Goal: Task Accomplishment & Management: Manage account settings

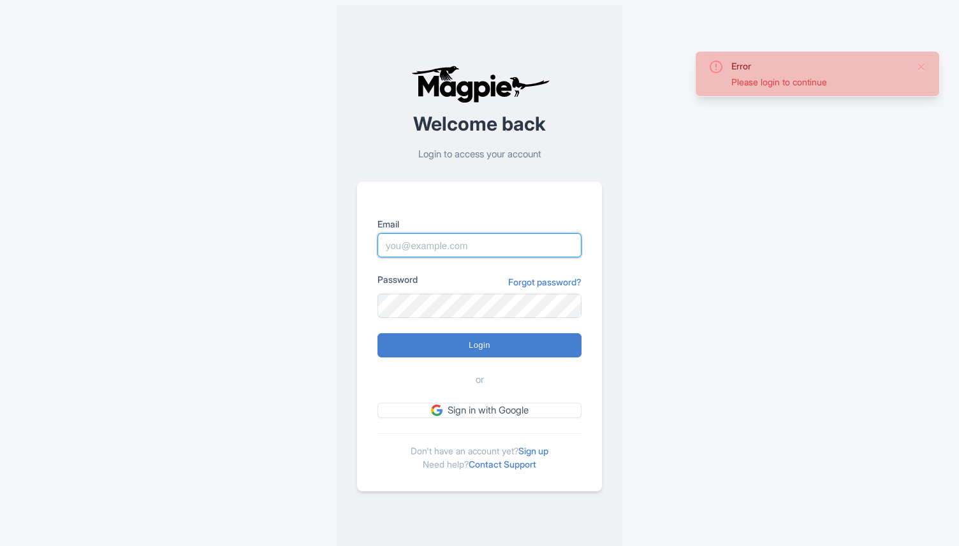
click at [443, 252] on input "Email" at bounding box center [479, 245] width 204 height 24
type input "director@citytoursco.com"
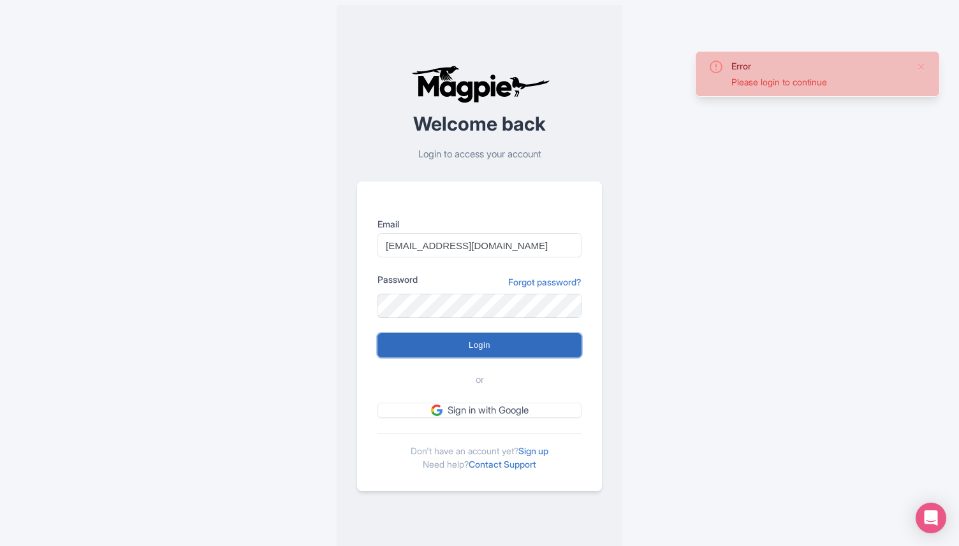
click at [477, 340] on input "Login" at bounding box center [479, 345] width 204 height 24
type input "Logging in..."
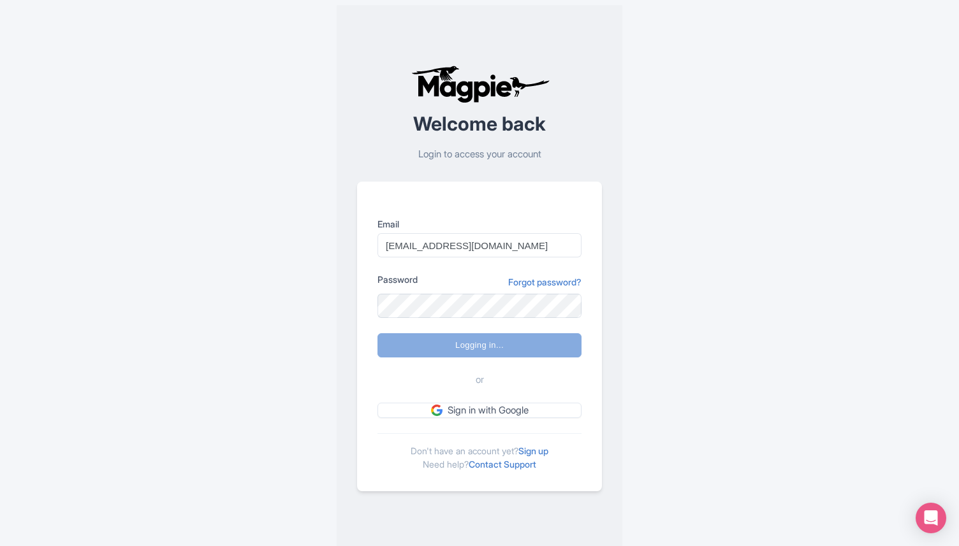
click at [725, 230] on div "Error Please login to continue Welcome back Login to access your account Email …" at bounding box center [479, 278] width 816 height 556
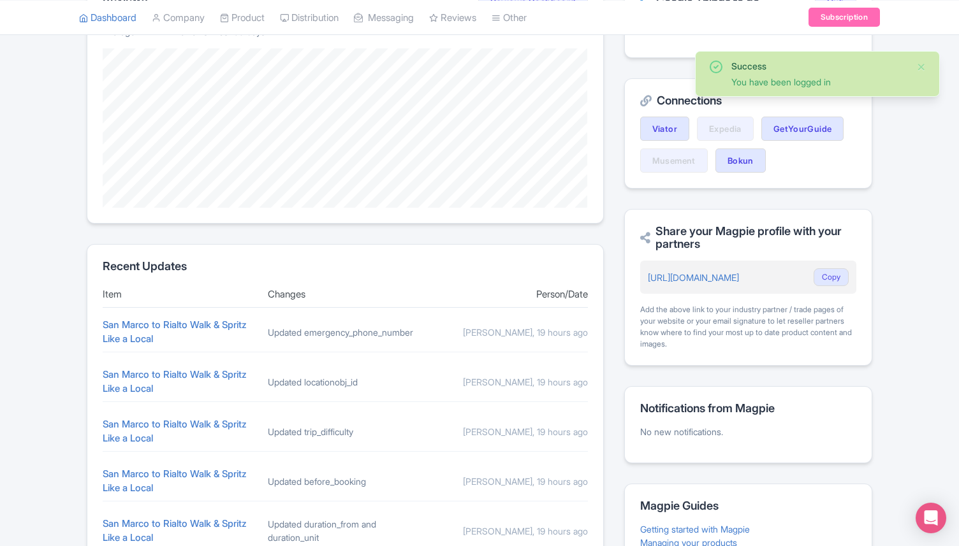
scroll to position [319, 0]
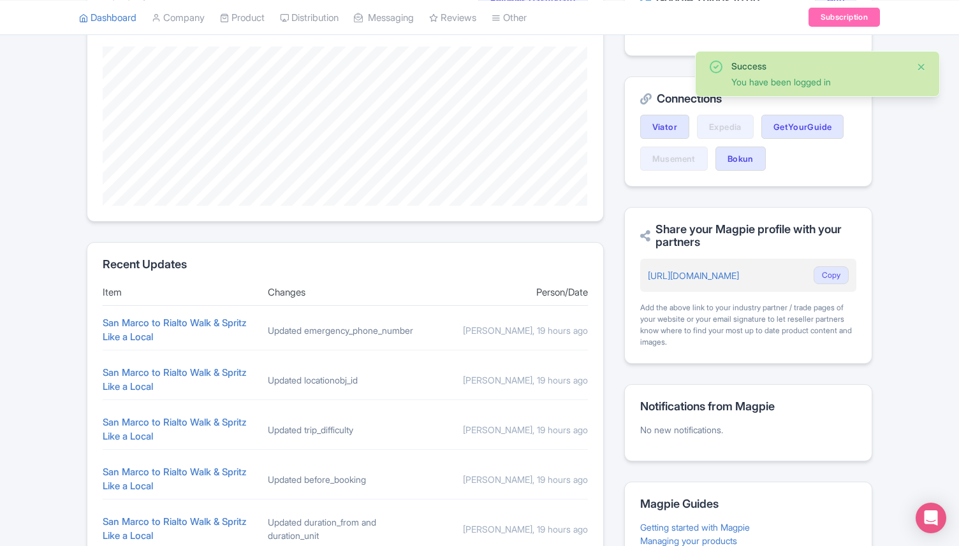
click at [924, 67] on button "Close" at bounding box center [921, 66] width 10 height 15
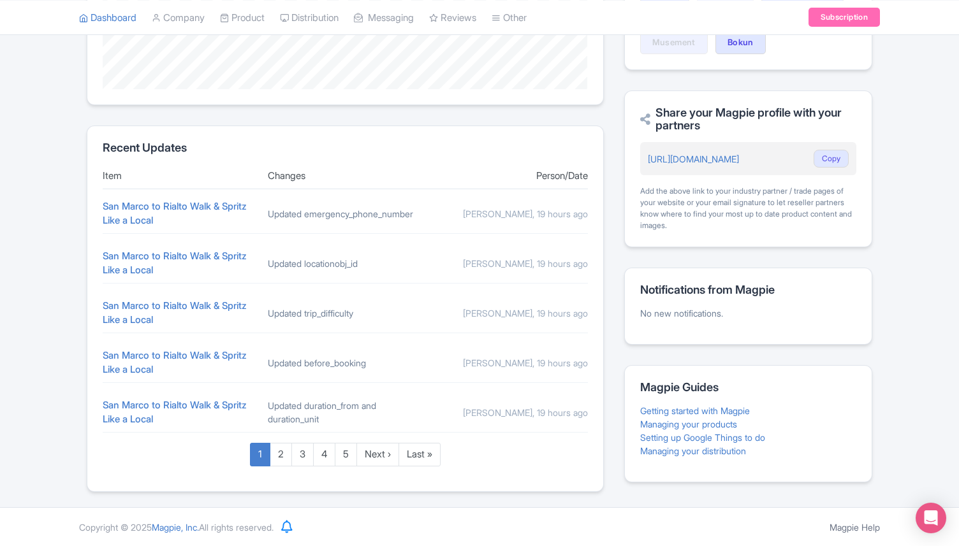
scroll to position [0, 0]
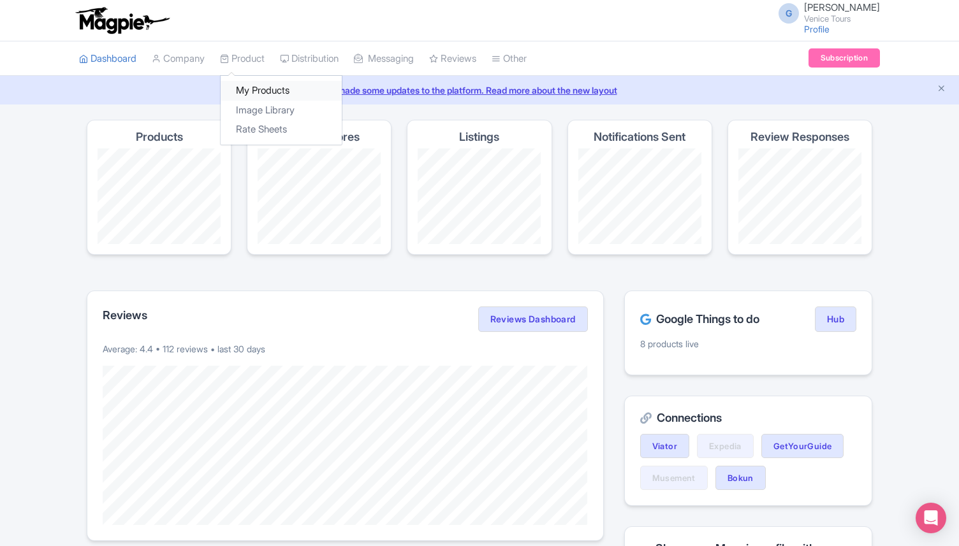
click at [276, 88] on link "My Products" at bounding box center [281, 91] width 121 height 20
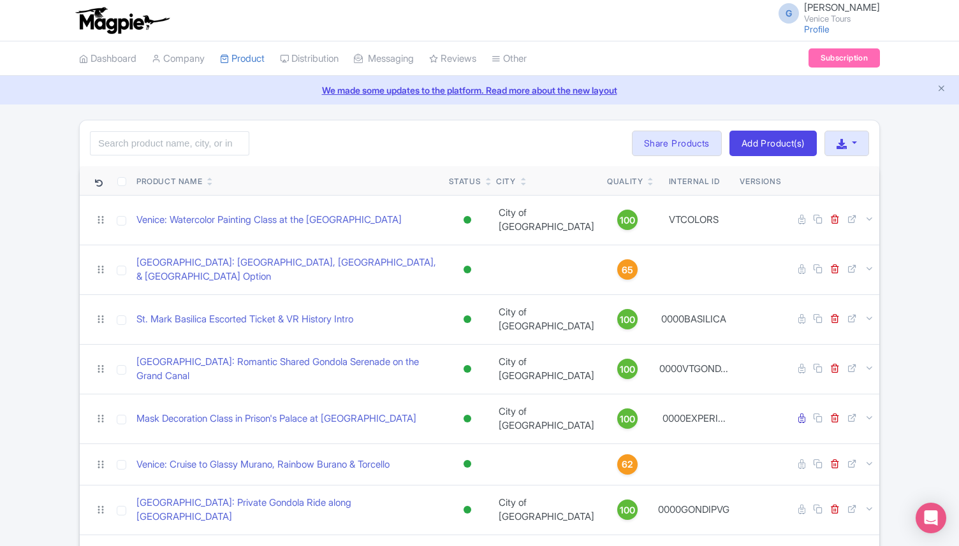
click at [648, 177] on icon at bounding box center [651, 179] width 6 height 8
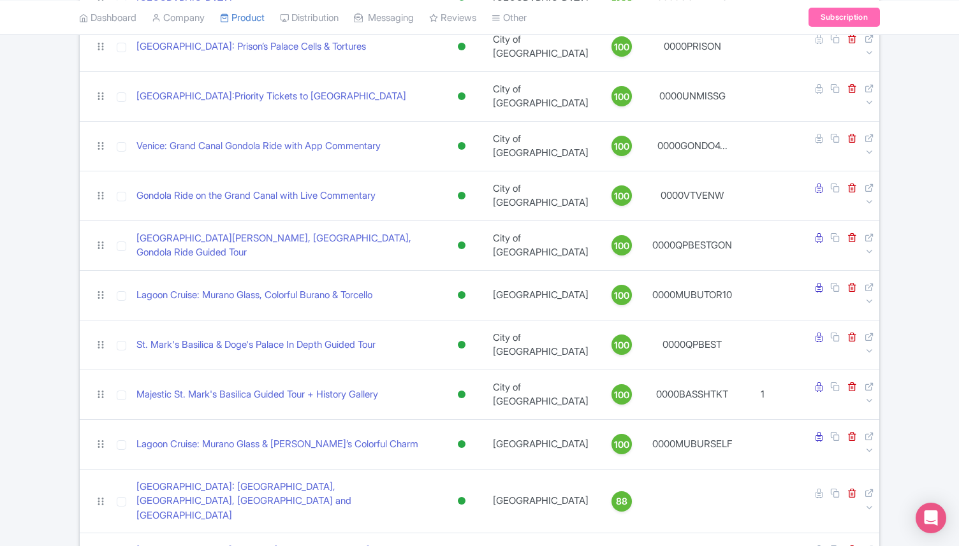
scroll to position [521, 0]
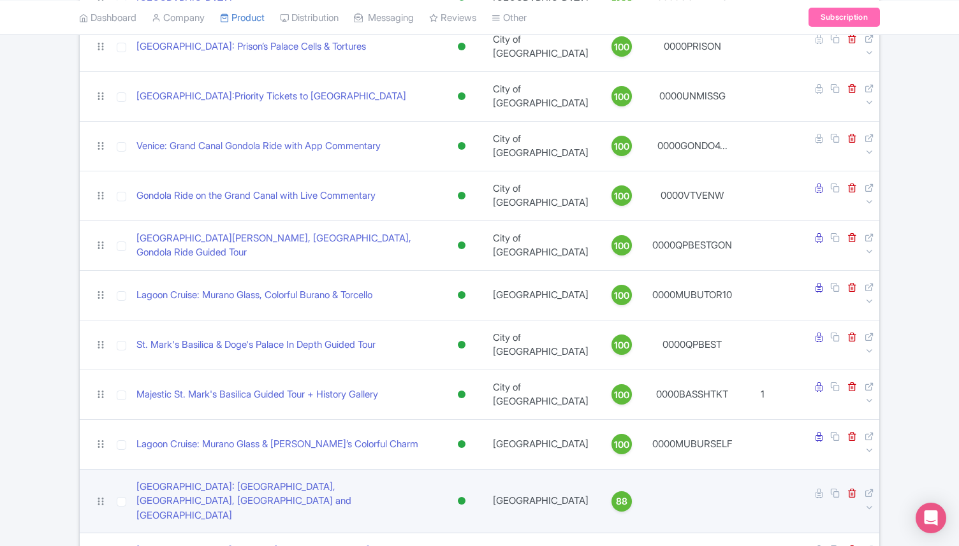
click at [616, 495] on span "88" at bounding box center [621, 502] width 11 height 14
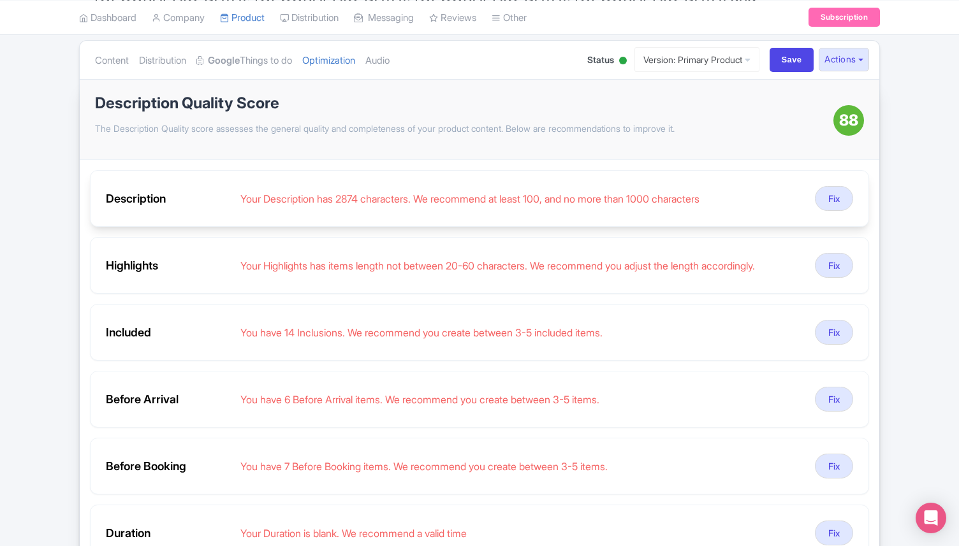
scroll to position [194, 0]
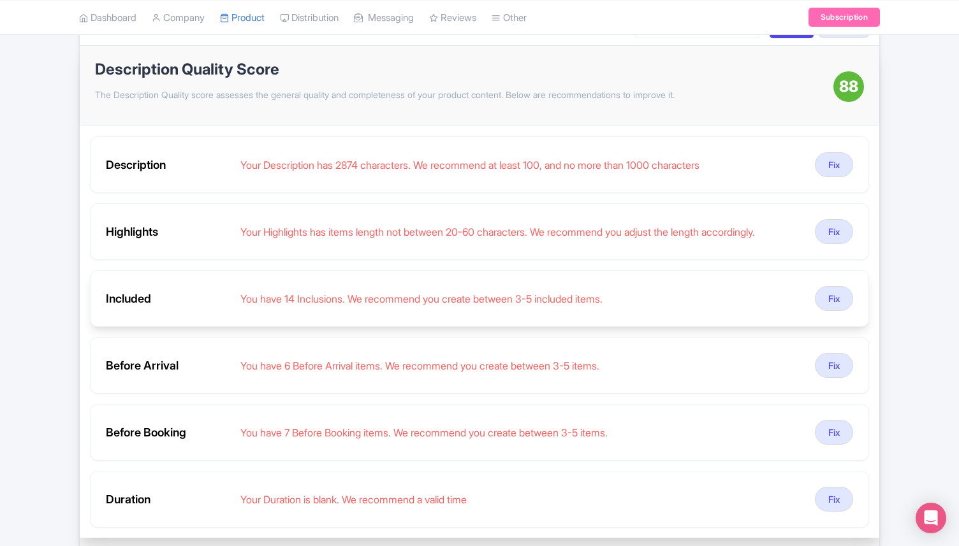
click at [639, 291] on div "You have 14 Inclusions. We recommend you create between 3-5 included items." at bounding box center [522, 298] width 564 height 15
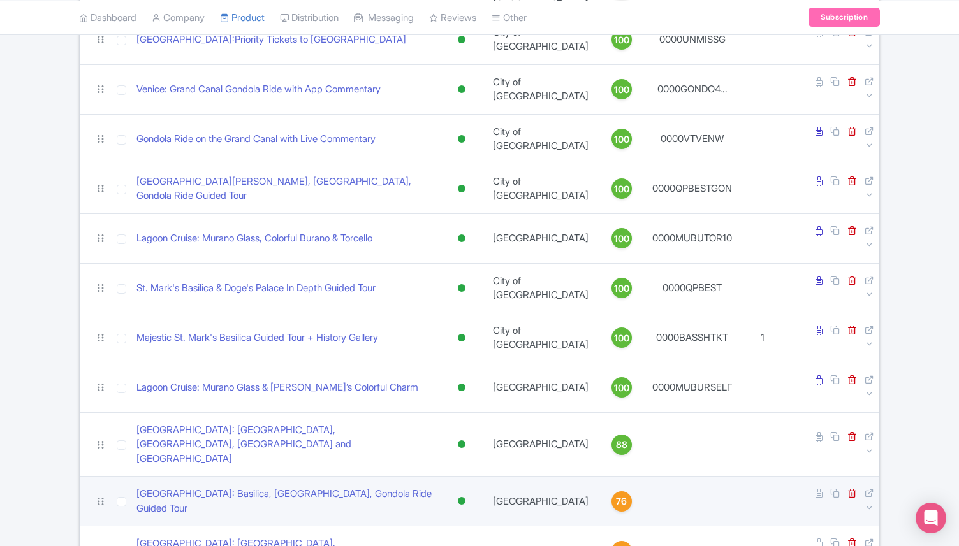
scroll to position [579, 0]
click at [616, 493] on span "76" at bounding box center [621, 500] width 11 height 14
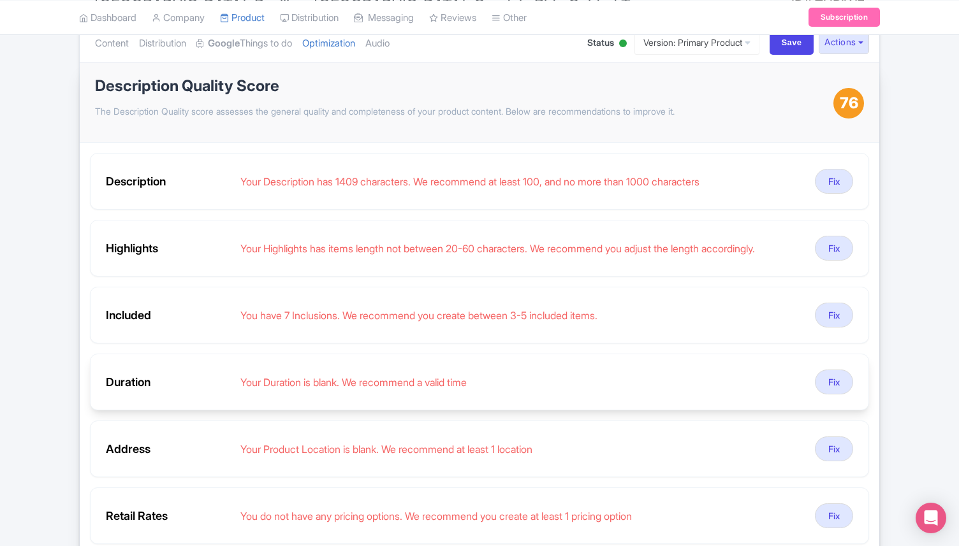
scroll to position [138, 0]
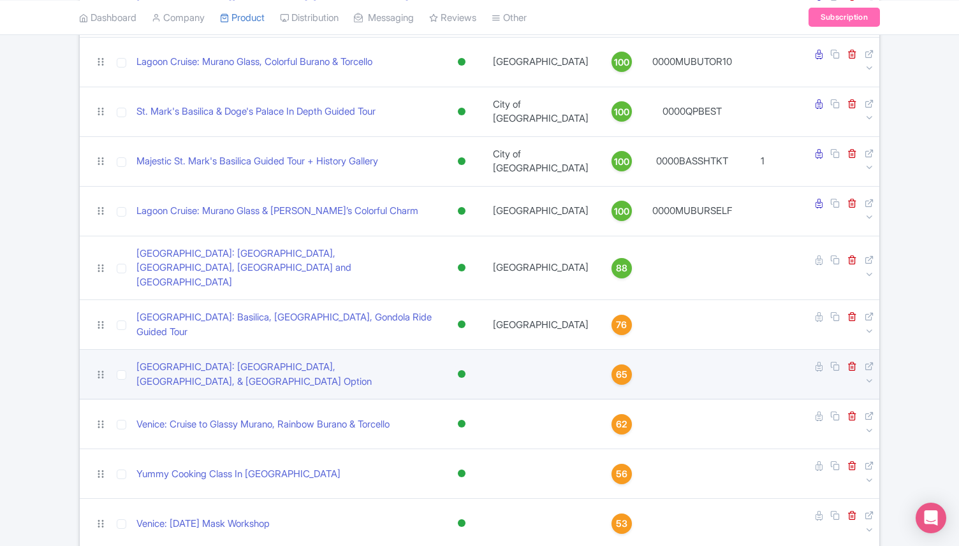
scroll to position [755, 0]
click at [616, 367] on span "65" at bounding box center [621, 374] width 11 height 14
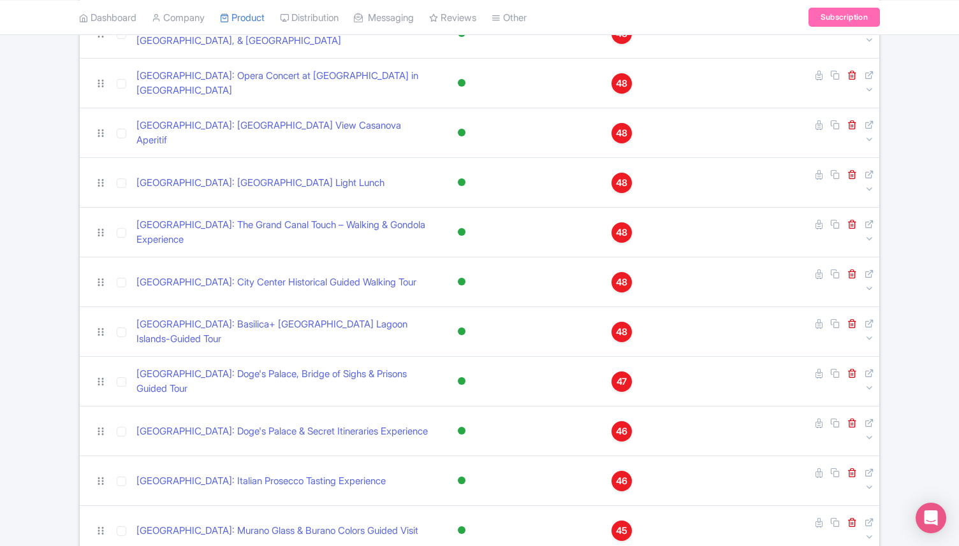
scroll to position [1900, 0]
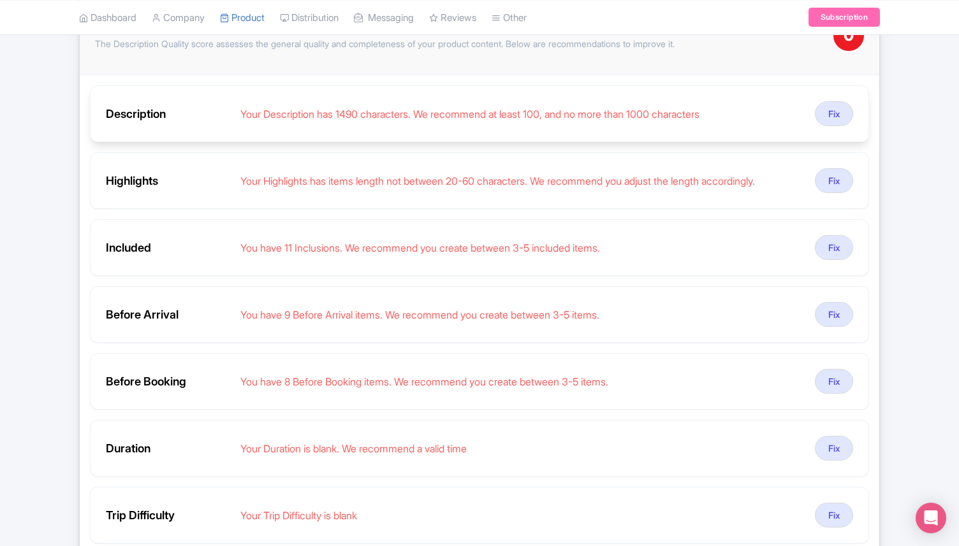
scroll to position [221, 0]
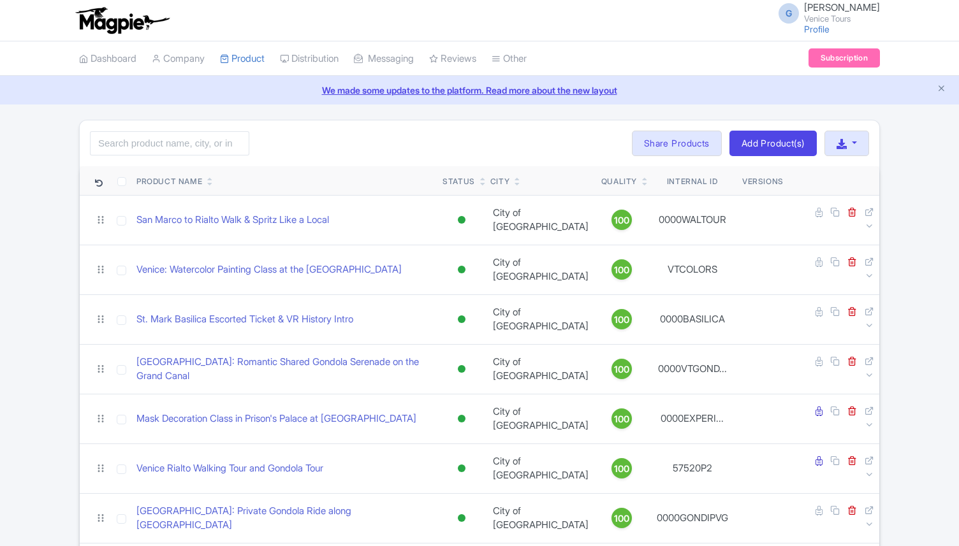
scroll to position [1056, 0]
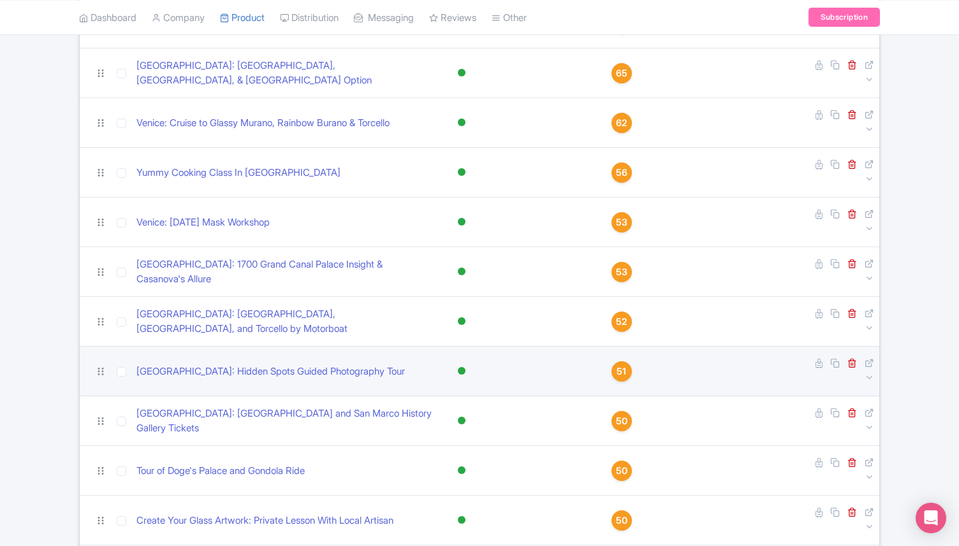
click at [616, 365] on span "51" at bounding box center [621, 372] width 10 height 14
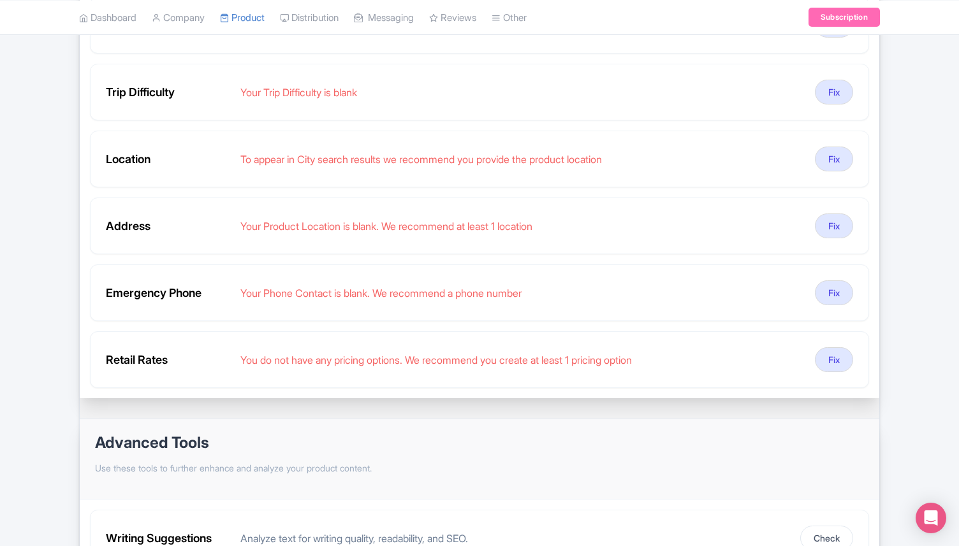
scroll to position [547, 0]
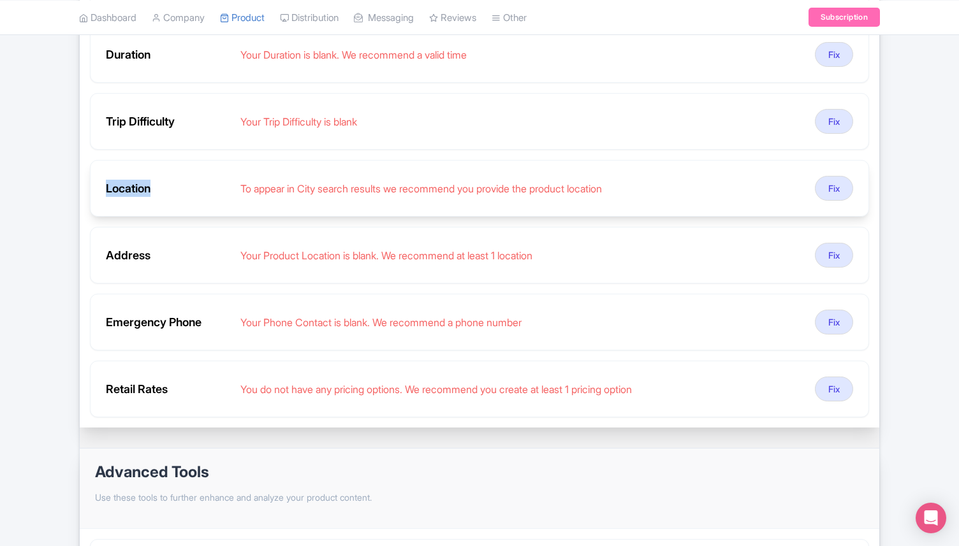
drag, startPoint x: 105, startPoint y: 187, endPoint x: 161, endPoint y: 191, distance: 55.6
click at [161, 192] on div "Location" at bounding box center [168, 188] width 124 height 17
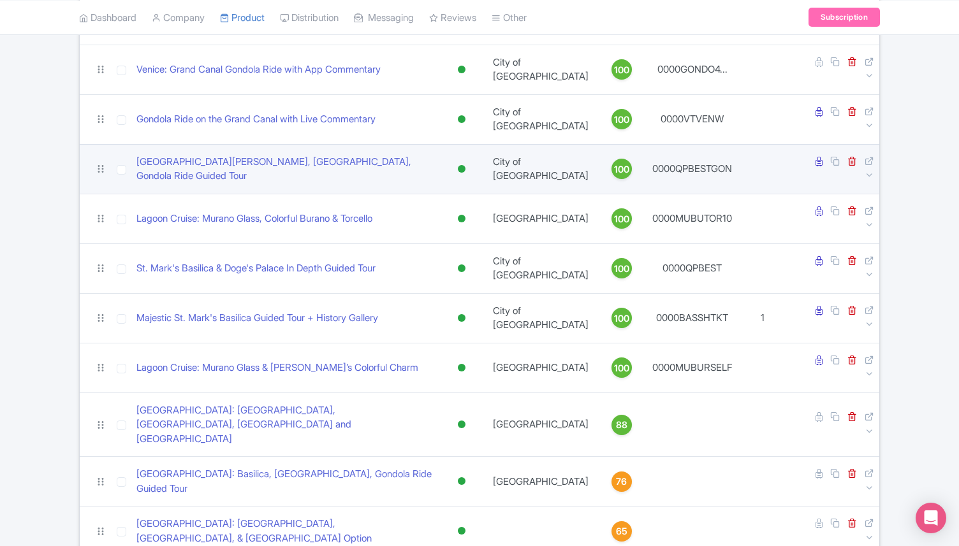
scroll to position [606, 0]
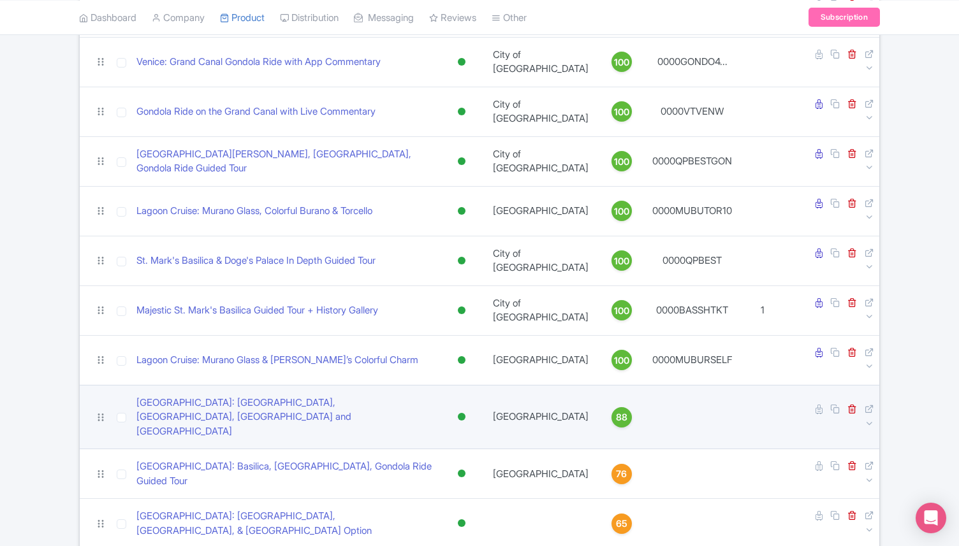
click at [616, 410] on span "88" at bounding box center [621, 417] width 11 height 14
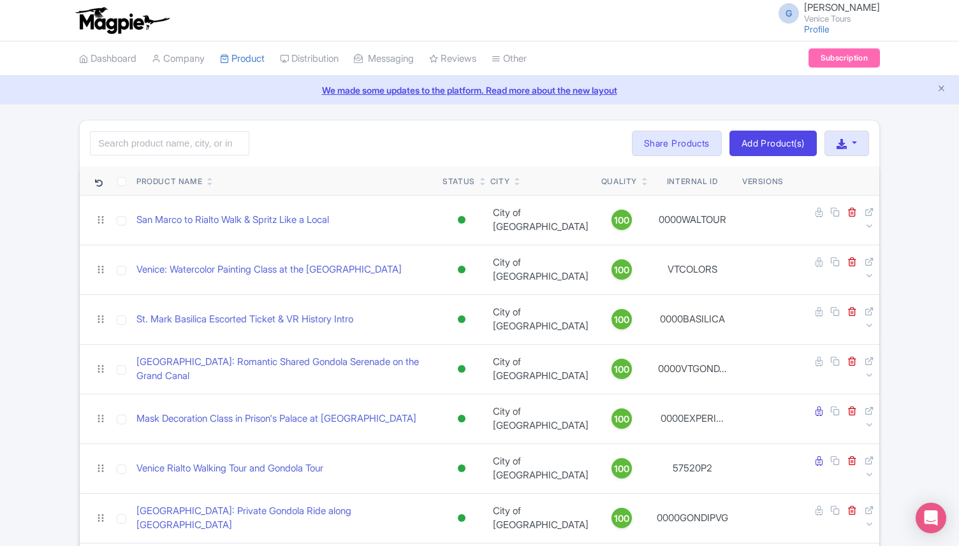
scroll to position [667, 0]
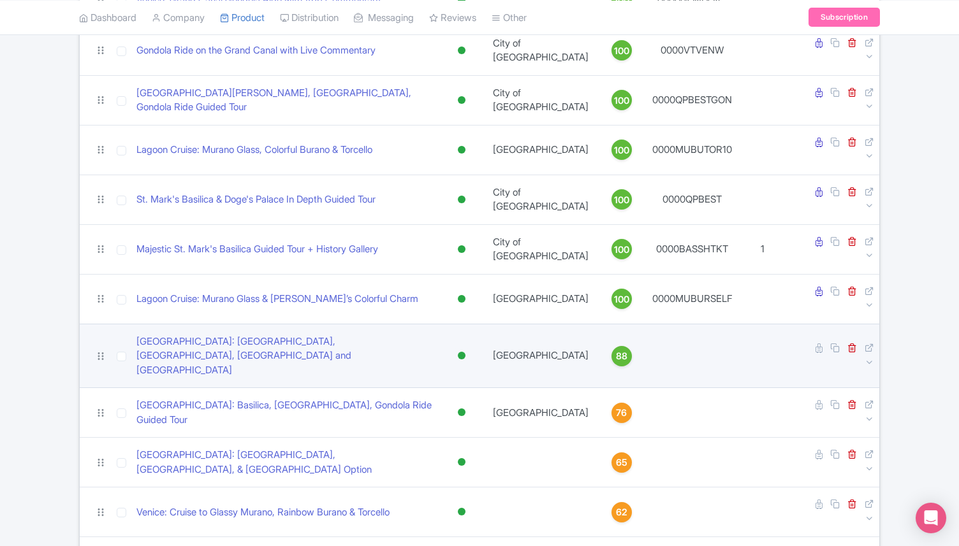
click at [611, 346] on div "88" at bounding box center [621, 356] width 20 height 20
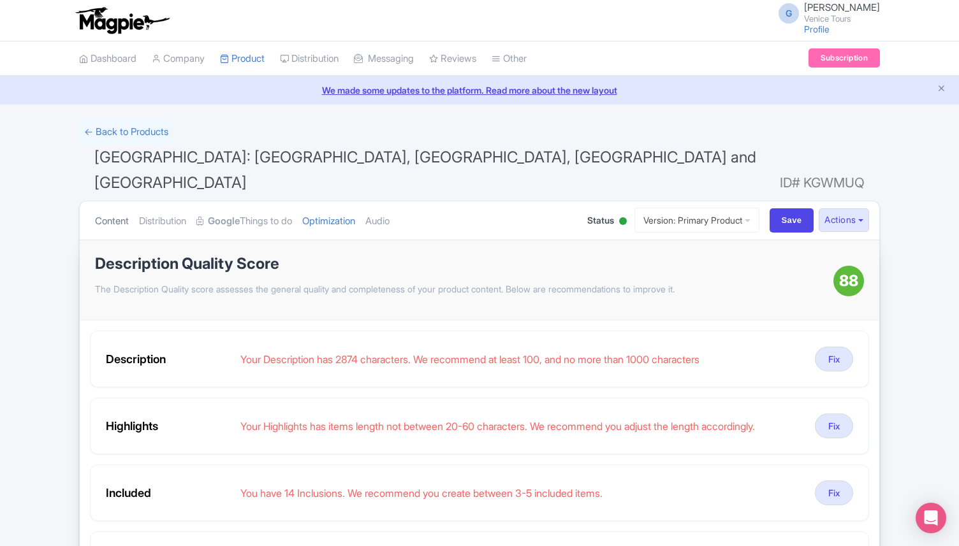
click at [100, 201] on link "Content" at bounding box center [112, 221] width 34 height 40
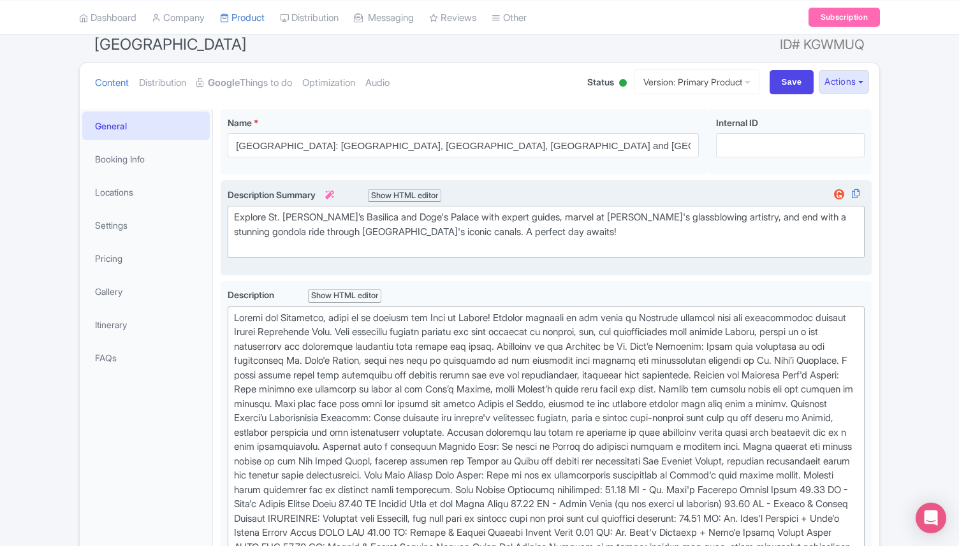
scroll to position [103, 0]
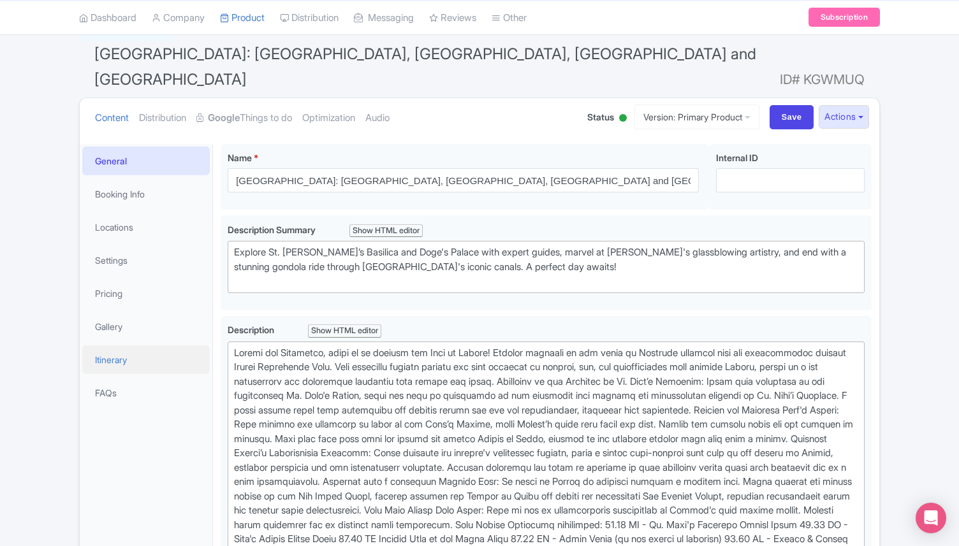
click at [129, 345] on link "Itinerary" at bounding box center [145, 359] width 127 height 29
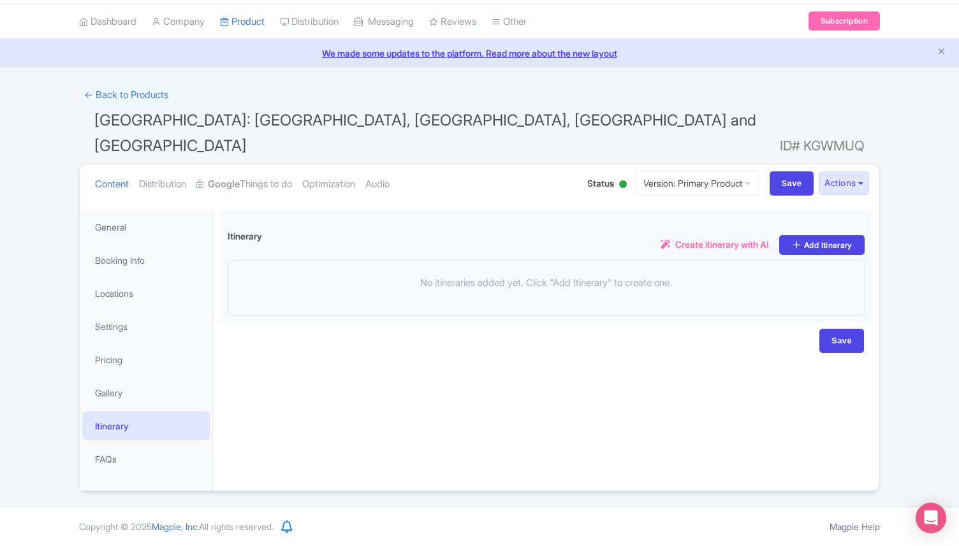
scroll to position [11, 0]
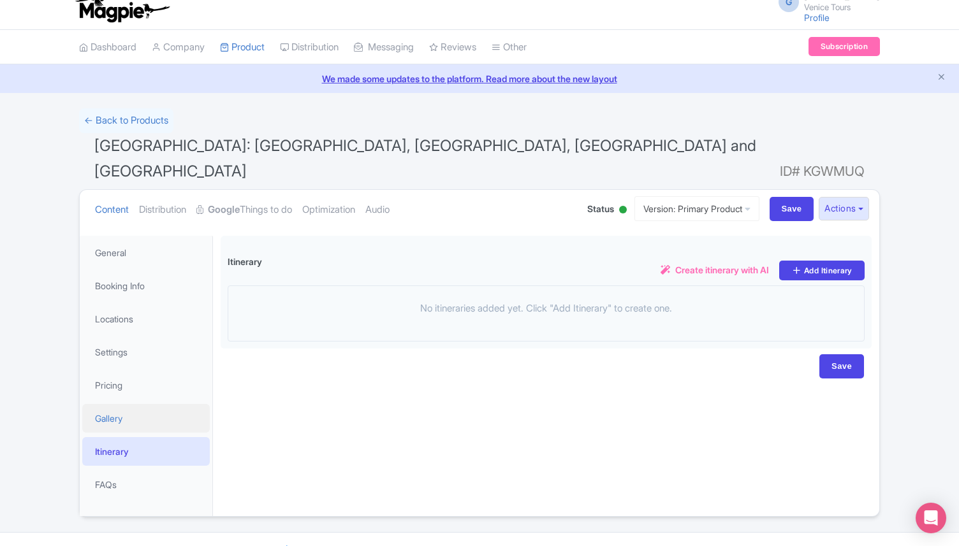
click at [126, 404] on link "Gallery" at bounding box center [145, 418] width 127 height 29
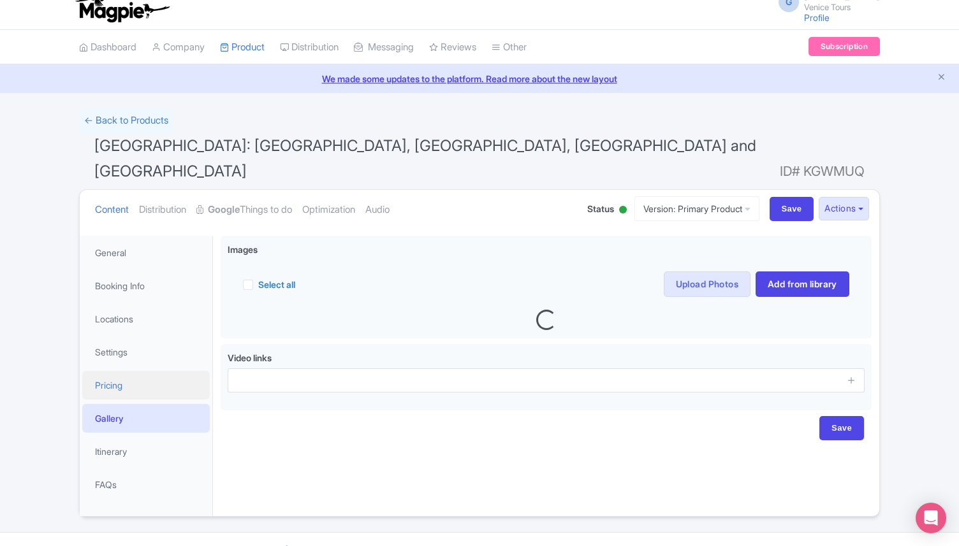
click at [113, 371] on link "Pricing" at bounding box center [145, 385] width 127 height 29
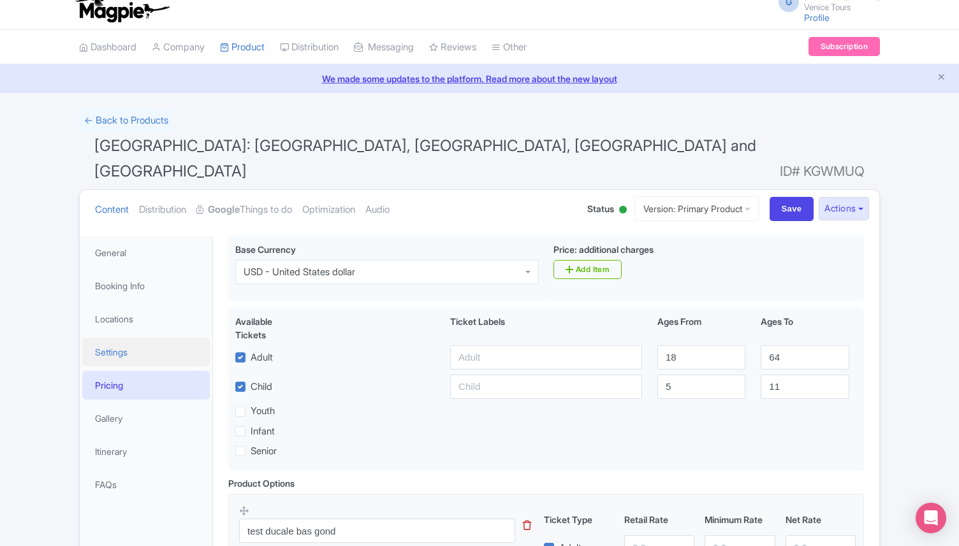
click at [134, 338] on link "Settings" at bounding box center [145, 352] width 127 height 29
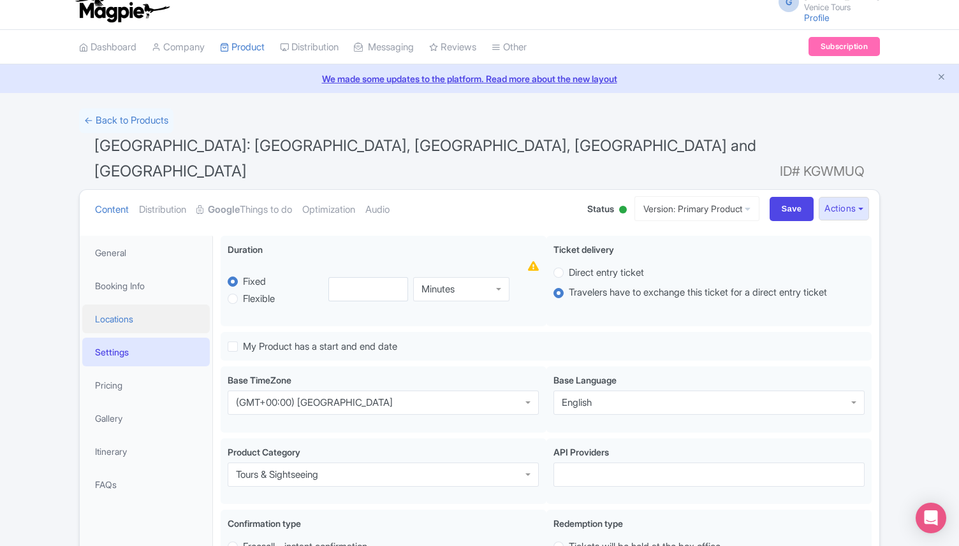
click at [128, 305] on link "Locations" at bounding box center [145, 319] width 127 height 29
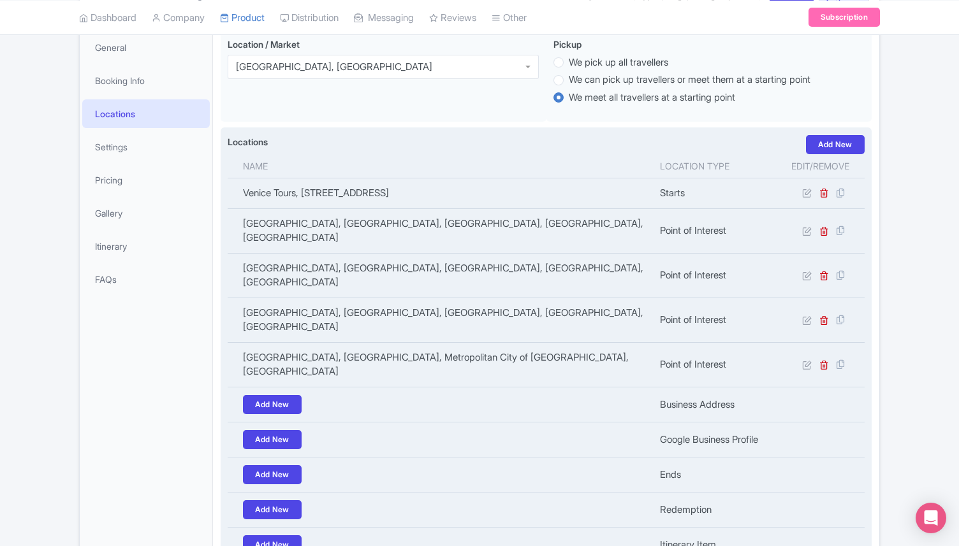
scroll to position [201, 0]
